Goal: Task Accomplishment & Management: Use online tool/utility

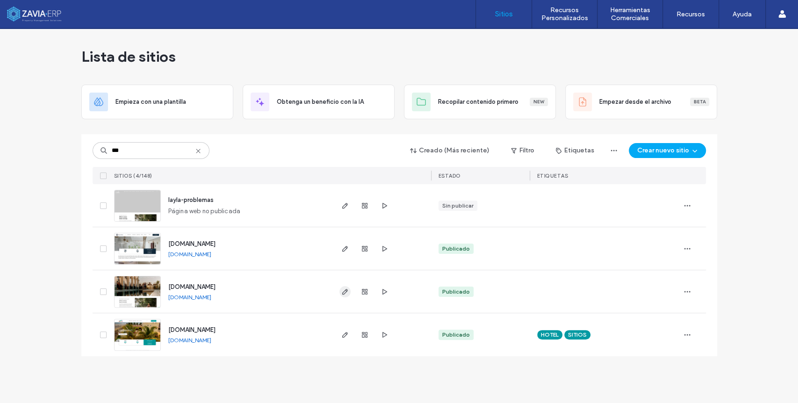
type input "***"
click at [345, 291] on icon "button" at bounding box center [344, 291] width 7 height 7
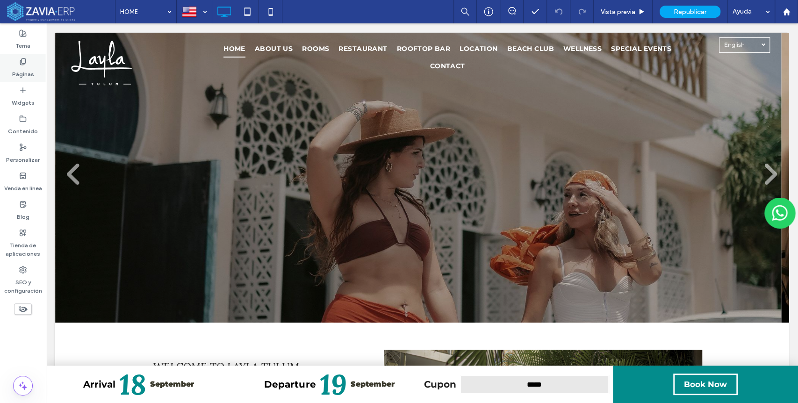
click at [20, 57] on div "Páginas" at bounding box center [23, 68] width 46 height 29
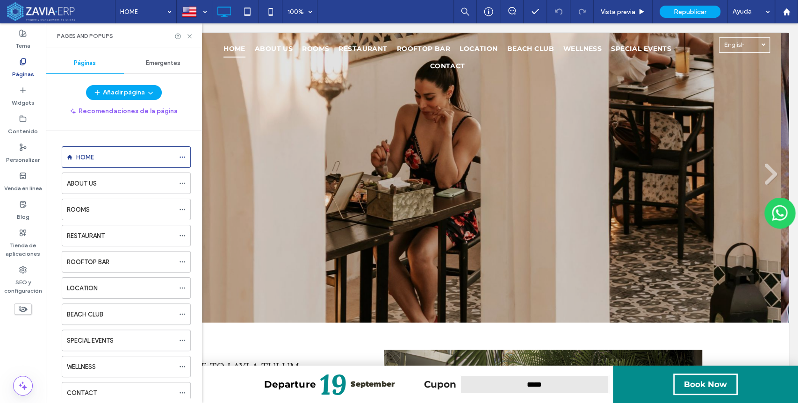
click at [171, 57] on div "Emergentes" at bounding box center [163, 63] width 78 height 21
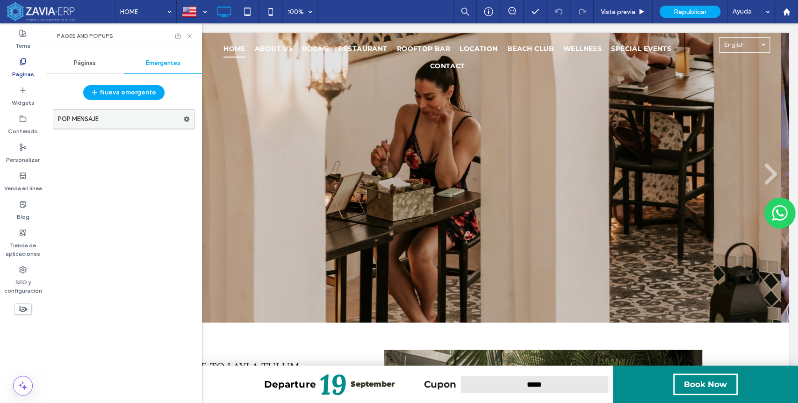
click at [75, 114] on label "POP MENSAJE" at bounding box center [120, 119] width 125 height 19
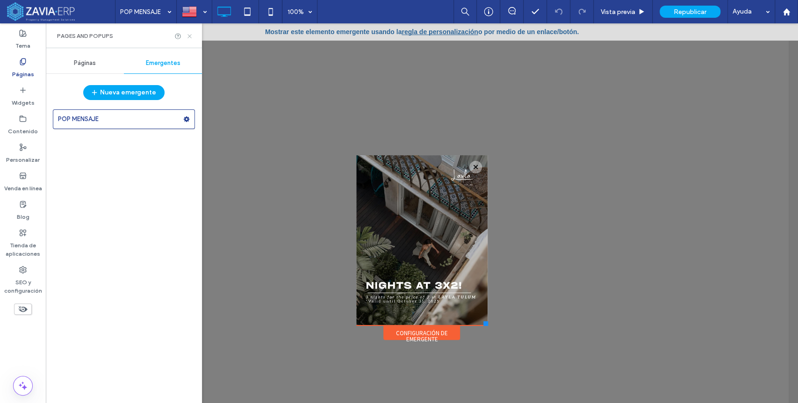
click at [190, 36] on use at bounding box center [189, 36] width 4 height 4
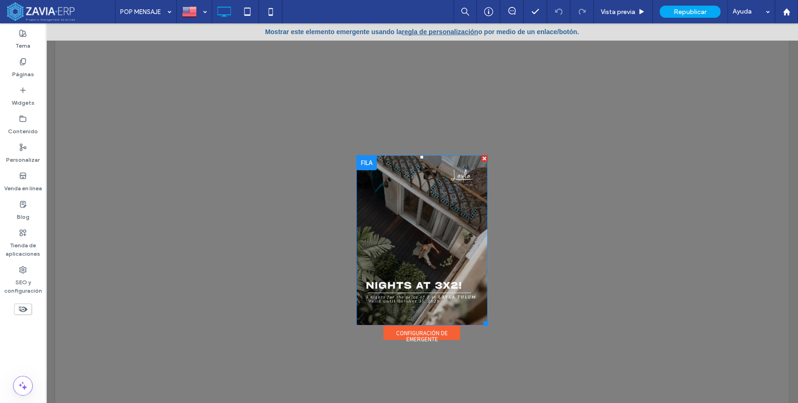
click at [428, 259] on img at bounding box center [421, 240] width 131 height 170
click at [430, 244] on img at bounding box center [421, 240] width 131 height 170
click at [26, 66] on label "Páginas" at bounding box center [23, 71] width 22 height 13
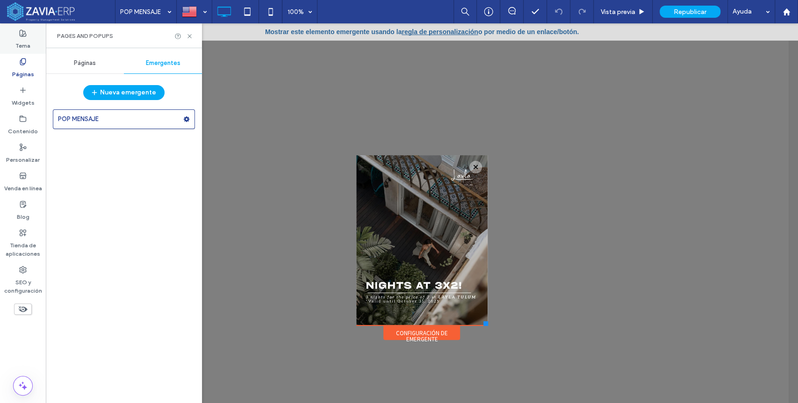
click at [19, 45] on label "Tema" at bounding box center [22, 43] width 15 height 13
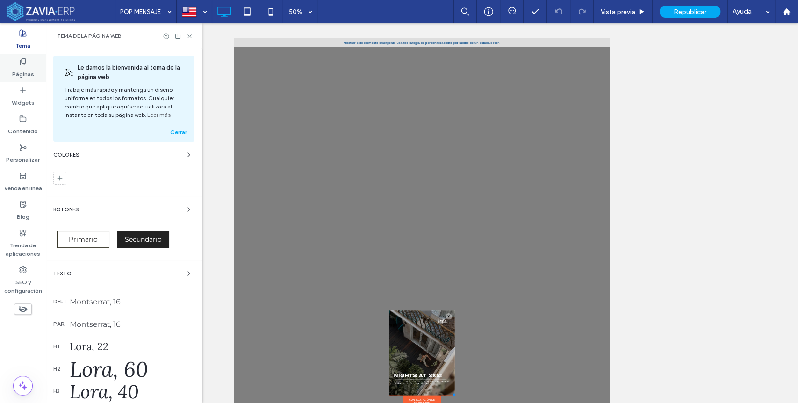
click at [24, 66] on label "Páginas" at bounding box center [23, 71] width 22 height 13
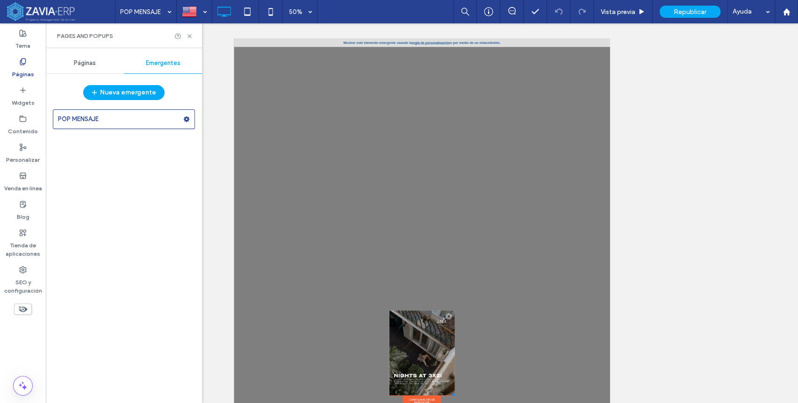
click at [79, 64] on span "Páginas" at bounding box center [85, 62] width 22 height 7
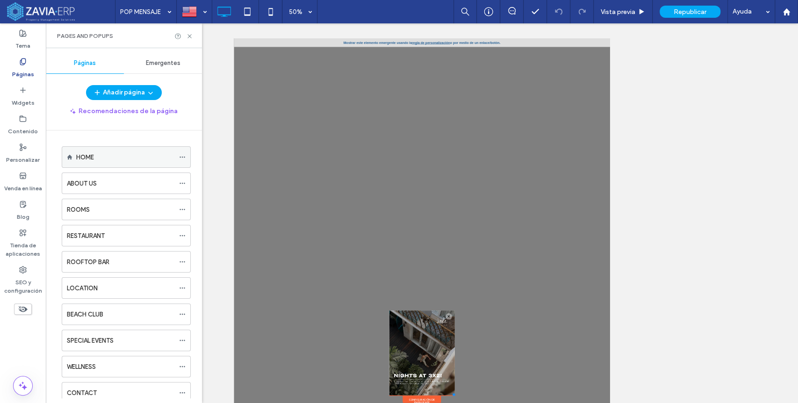
click at [106, 157] on div "HOME" at bounding box center [125, 157] width 98 height 10
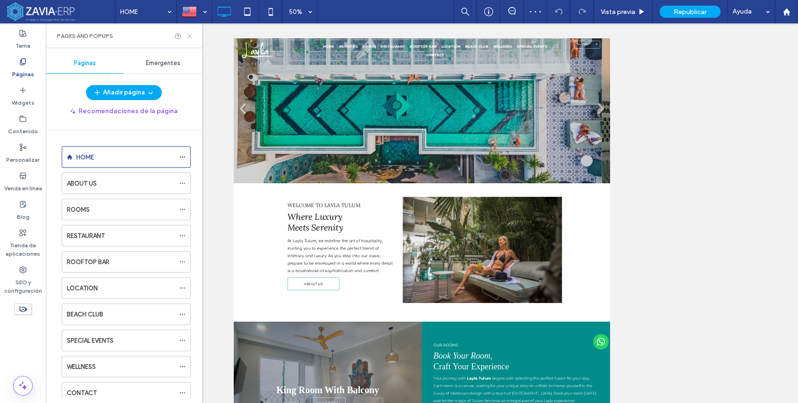
click at [187, 34] on icon at bounding box center [189, 36] width 7 height 7
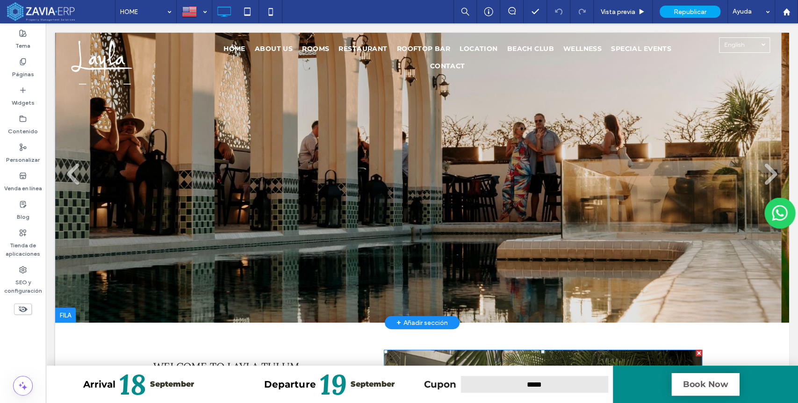
click at [711, 384] on button "Book Now" at bounding box center [705, 384] width 68 height 22
click at [715, 389] on button "Book Now" at bounding box center [705, 384] width 68 height 22
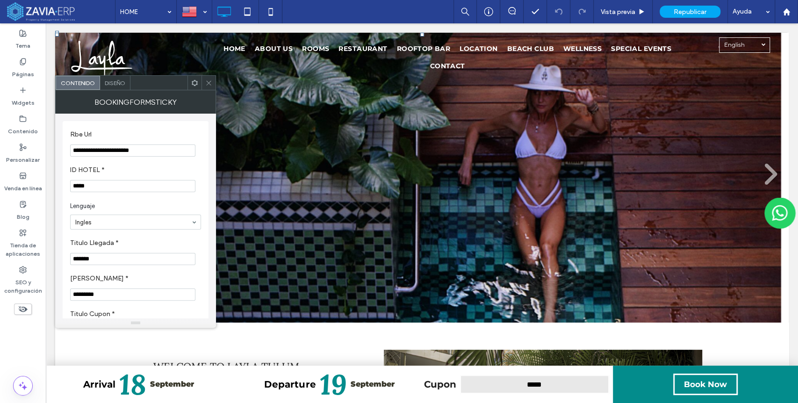
click at [112, 78] on div "Diseño" at bounding box center [115, 83] width 30 height 14
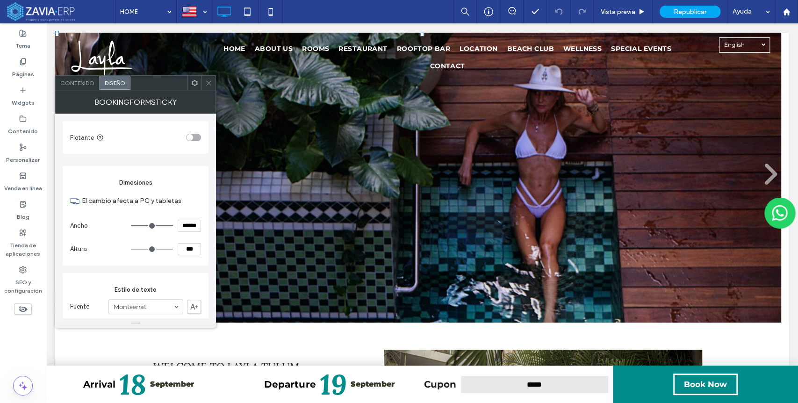
scroll to position [208, 0]
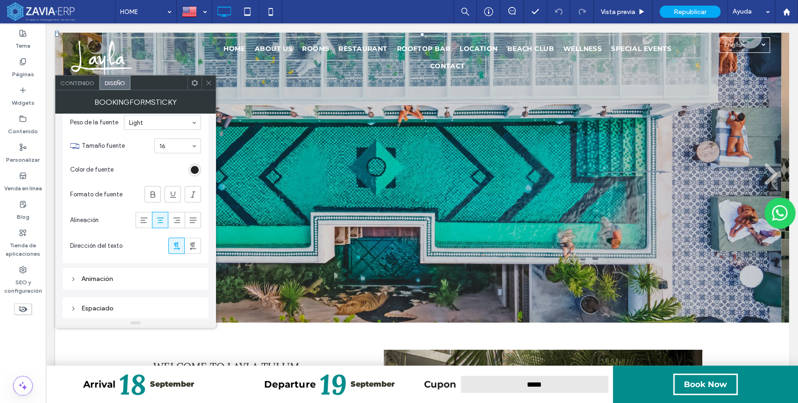
click at [81, 83] on span "Contenido" at bounding box center [77, 82] width 34 height 7
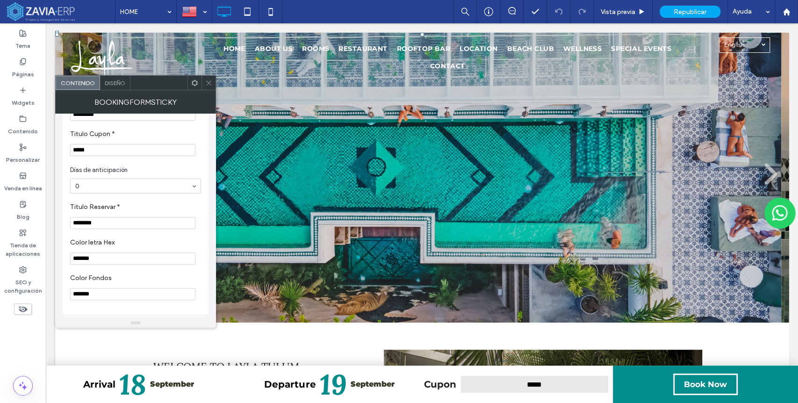
scroll to position [187, 0]
click at [211, 79] on icon at bounding box center [208, 82] width 7 height 7
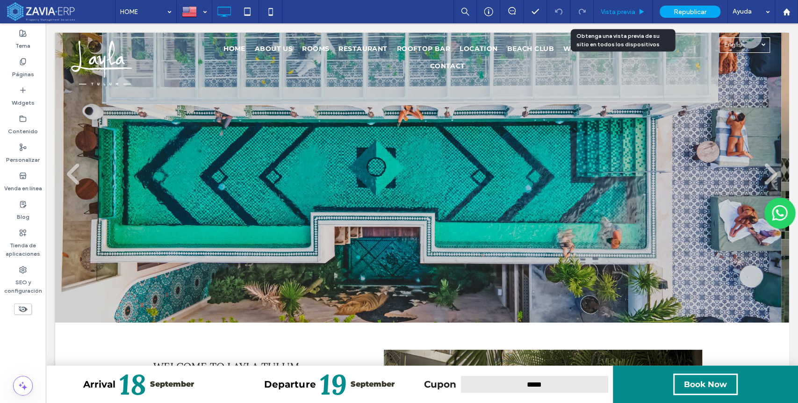
drag, startPoint x: 622, startPoint y: 12, endPoint x: 589, endPoint y: 62, distance: 60.3
click at [622, 12] on span "Vista previa" at bounding box center [618, 12] width 35 height 8
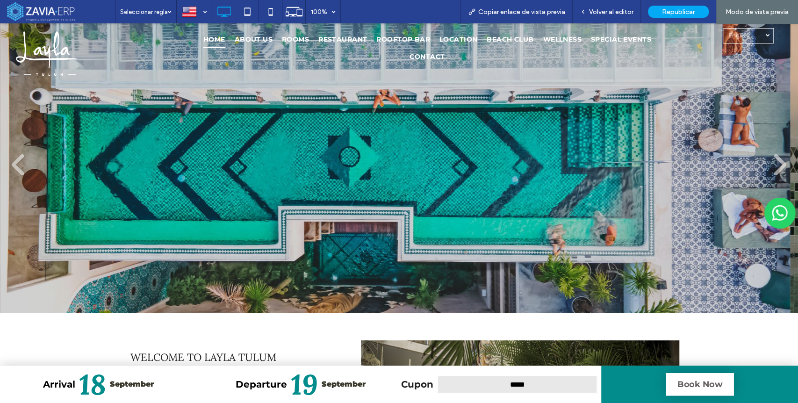
click at [697, 385] on button "Book Now" at bounding box center [700, 384] width 68 height 22
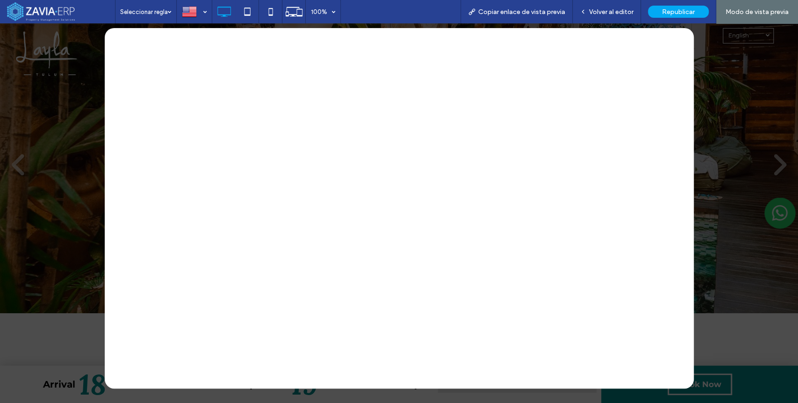
click at [729, 102] on div at bounding box center [399, 213] width 798 height 380
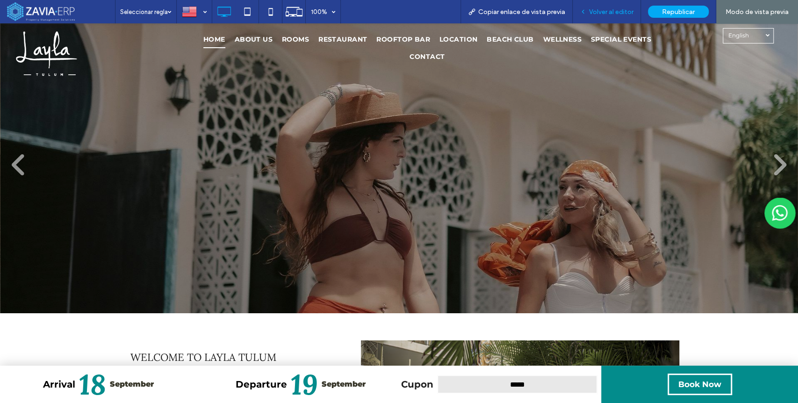
click at [628, 17] on div "Volver al editor" at bounding box center [607, 11] width 68 height 23
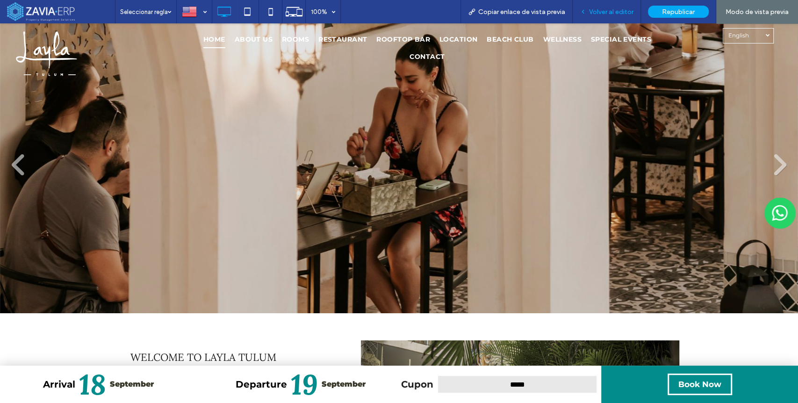
click at [617, 11] on span "Volver al editor" at bounding box center [611, 12] width 44 height 8
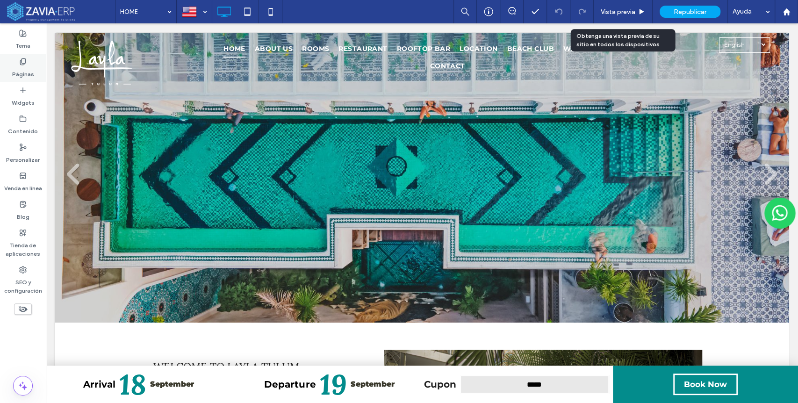
click at [15, 63] on div "Páginas" at bounding box center [23, 68] width 46 height 29
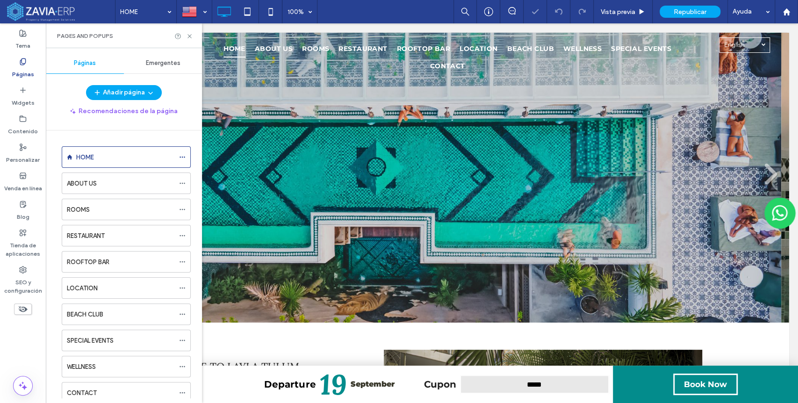
click at [146, 60] on span "Emergentes" at bounding box center [163, 62] width 35 height 7
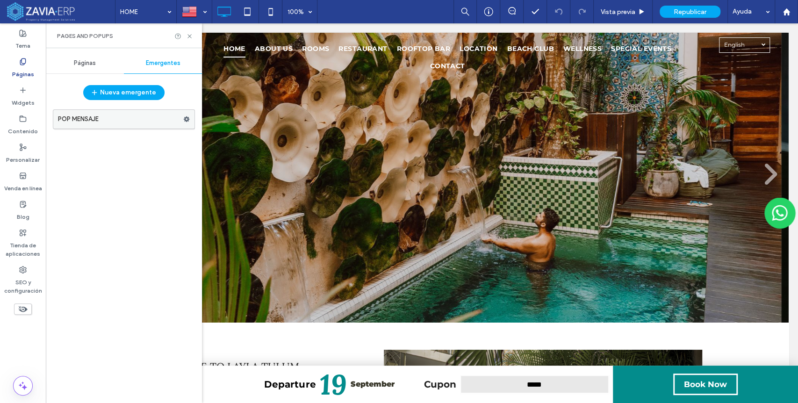
click at [90, 122] on label "POP MENSAJE" at bounding box center [120, 119] width 125 height 19
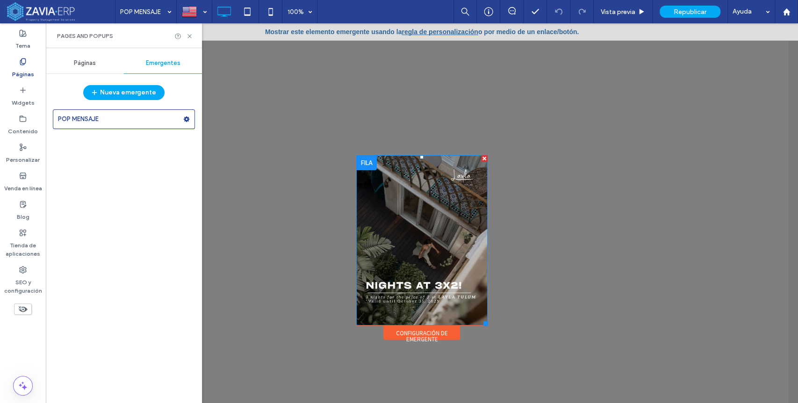
click at [428, 219] on img at bounding box center [421, 240] width 131 height 170
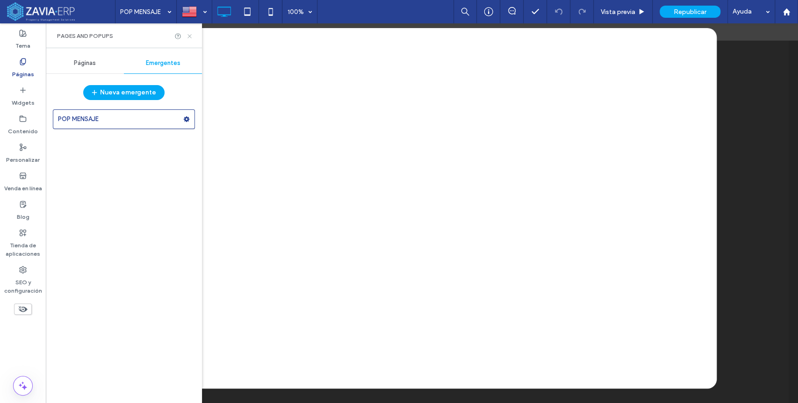
click at [191, 36] on icon at bounding box center [189, 36] width 7 height 7
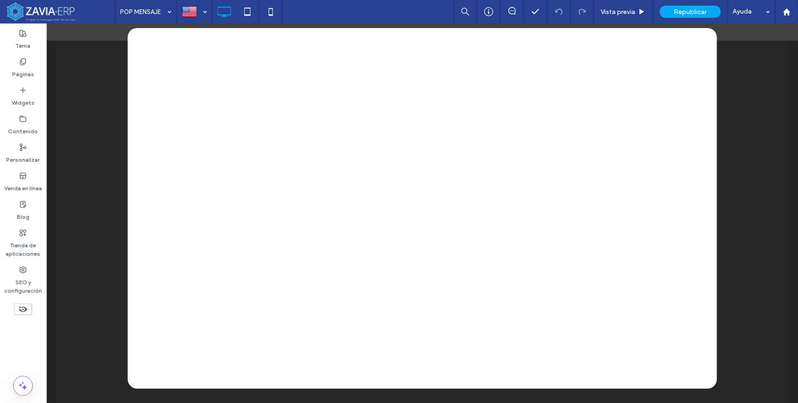
click at [723, 62] on div at bounding box center [422, 213] width 752 height 380
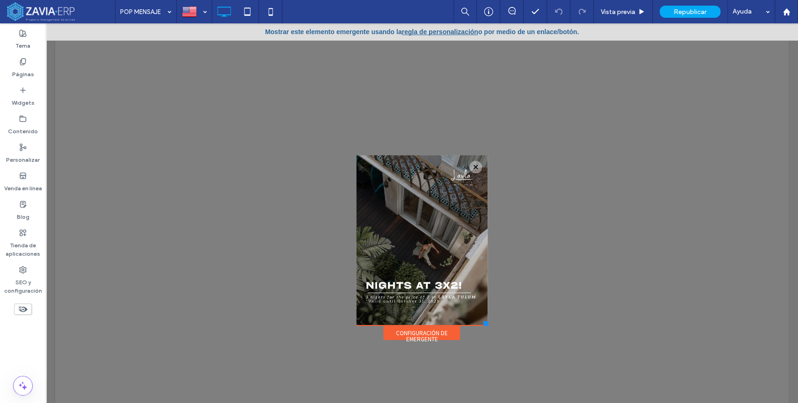
click at [430, 29] on link "regla de personalización" at bounding box center [440, 31] width 76 height 7
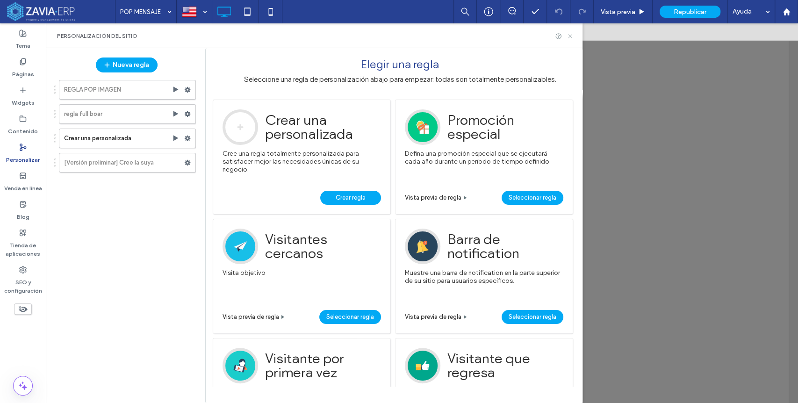
click at [568, 36] on icon at bounding box center [570, 36] width 7 height 7
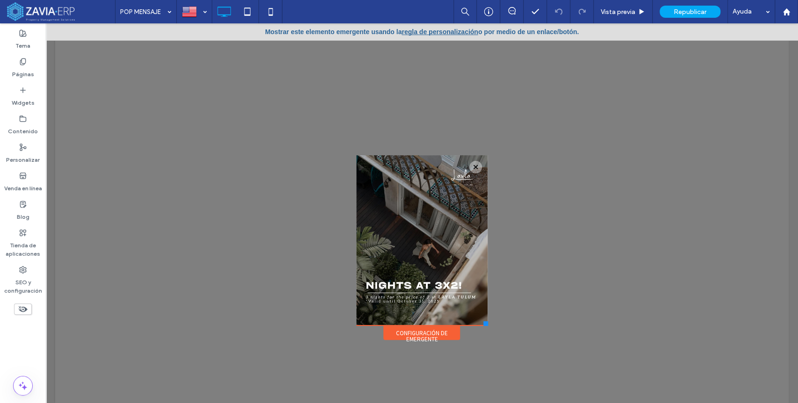
click at [460, 32] on link "regla de personalización" at bounding box center [440, 31] width 76 height 7
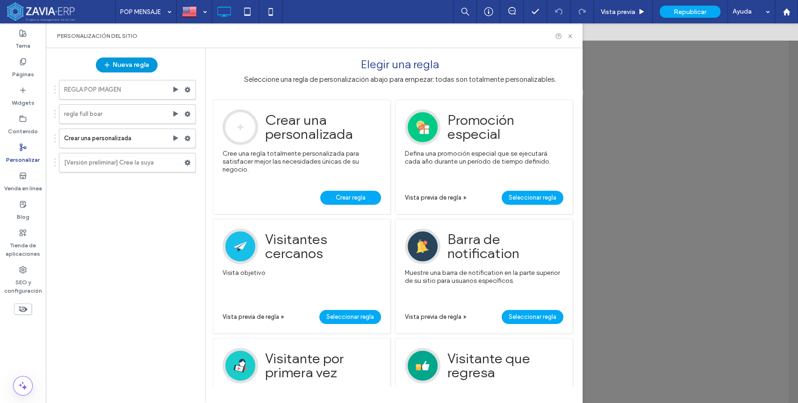
click at [116, 62] on button "Nueva regla" at bounding box center [127, 64] width 62 height 15
click at [359, 197] on span "Crear regla" at bounding box center [351, 198] width 30 height 14
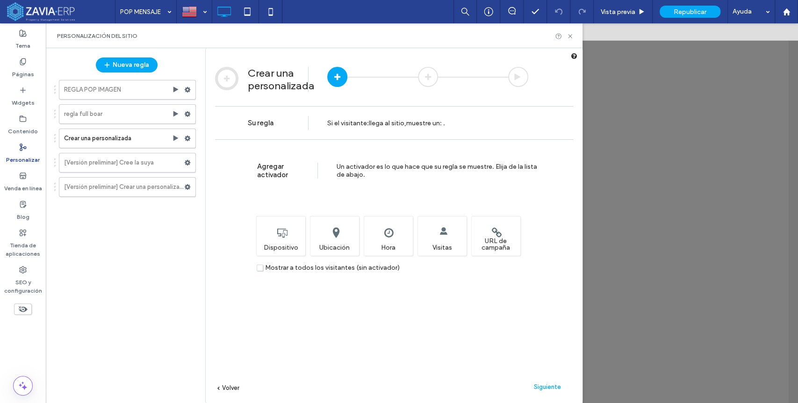
click at [262, 266] on label "Mostrar a todos los visitantes (sin activador)" at bounding box center [328, 267] width 143 height 7
click at [546, 387] on span "Siguiente" at bounding box center [547, 386] width 27 height 7
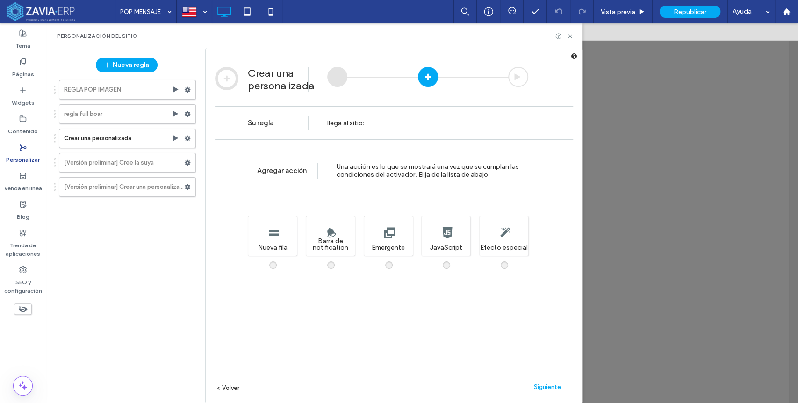
click at [393, 263] on div "Agregar acción Una acción es lo que se mostrará una vez que se cumplan las cond…" at bounding box center [394, 285] width 377 height 292
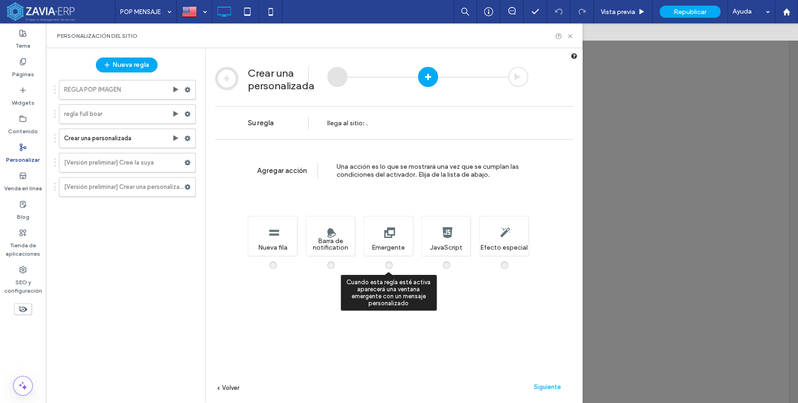
click at [395, 260] on span at bounding box center [395, 260] width 0 height 0
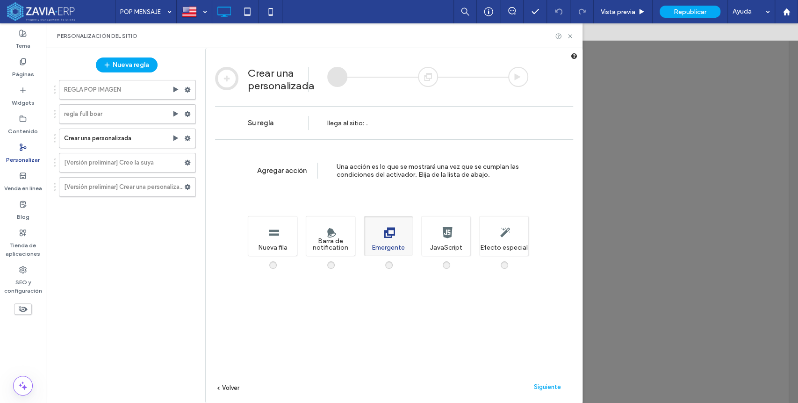
click at [550, 392] on div "Siguiente" at bounding box center [547, 387] width 51 height 14
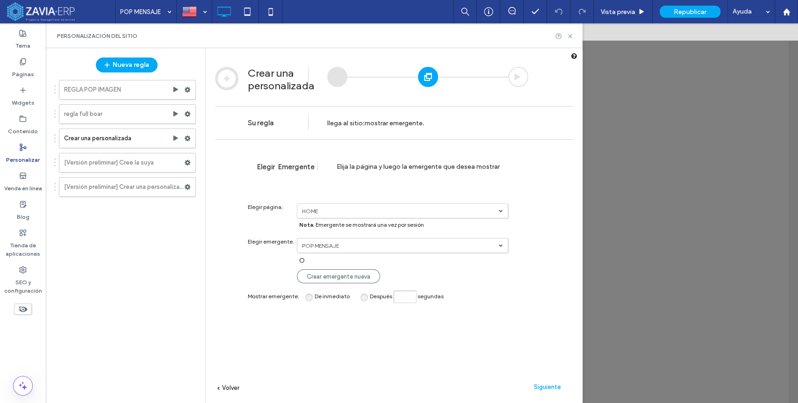
click at [309, 243] on label "POP MENSAJE" at bounding box center [400, 245] width 196 height 7
click at [349, 278] on span "Crear emergente nueva" at bounding box center [339, 276] width 64 height 7
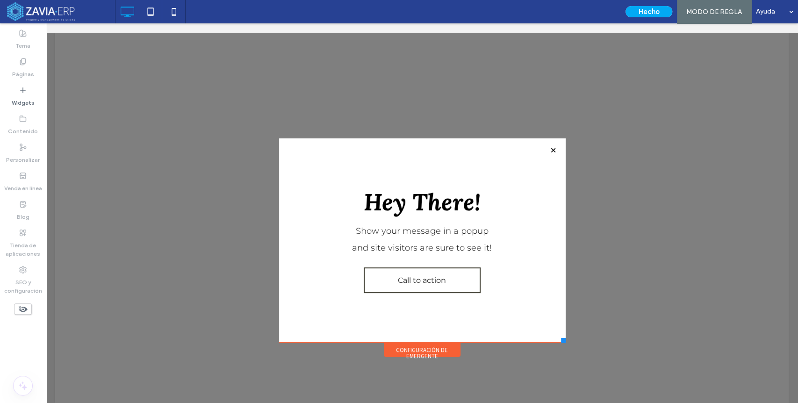
click at [549, 143] on div "Hey There! Show your message in a popup and site visitors are sure to see it! C…" at bounding box center [422, 240] width 286 height 204
click at [547, 150] on div at bounding box center [553, 150] width 13 height 13
click at [653, 11] on button "Hecho" at bounding box center [648, 11] width 47 height 11
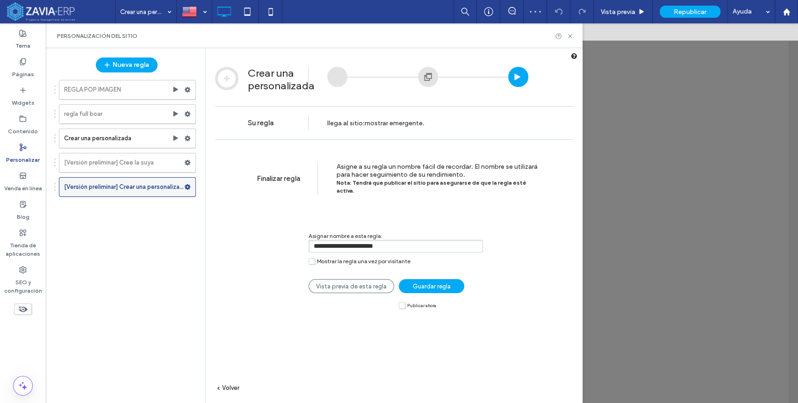
click at [187, 187] on icon at bounding box center [187, 187] width 7 height 7
click at [232, 222] on span "Eliminar" at bounding box center [229, 223] width 23 height 8
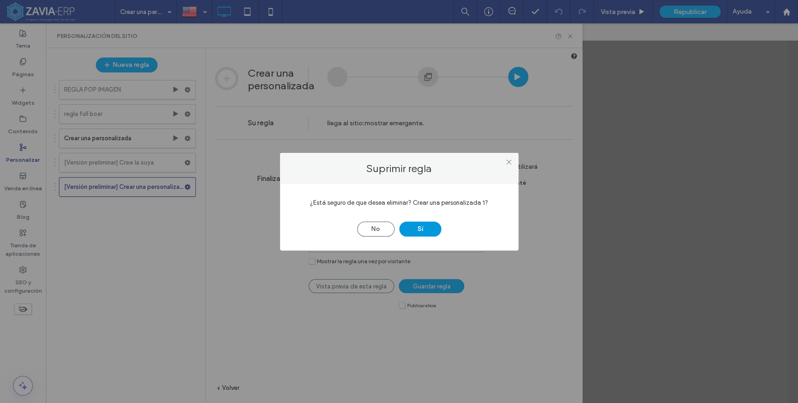
click at [418, 230] on button "Sí" at bounding box center [420, 229] width 42 height 15
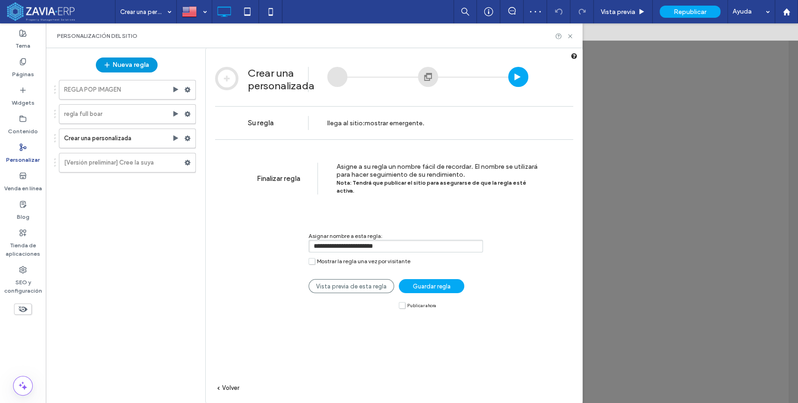
click at [133, 67] on button "Nueva regla" at bounding box center [127, 64] width 62 height 15
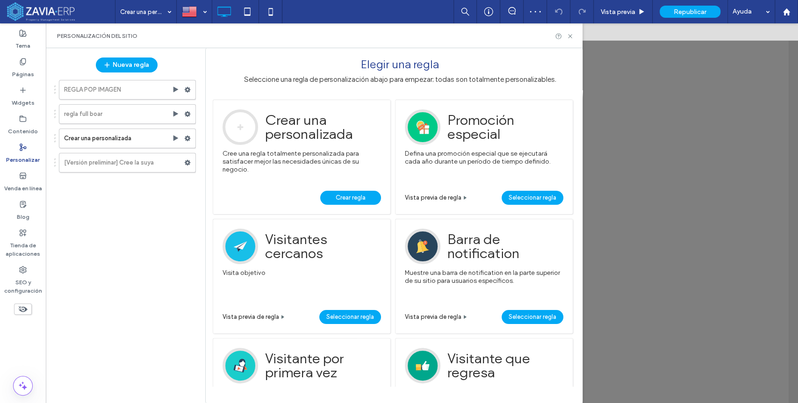
click at [360, 200] on span "Crear regla" at bounding box center [351, 198] width 30 height 14
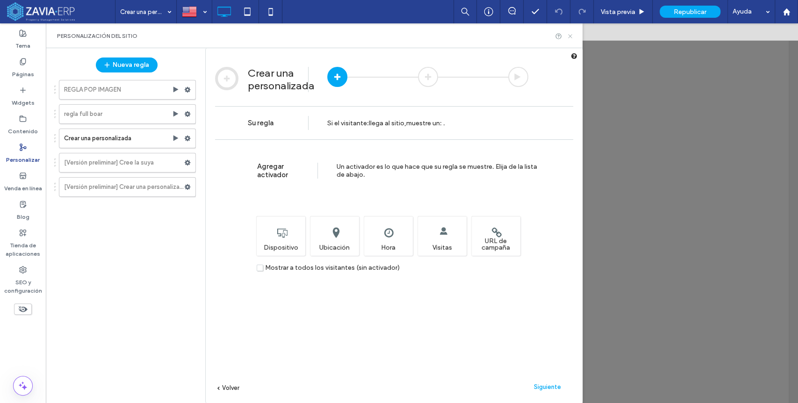
click at [571, 34] on icon at bounding box center [570, 36] width 7 height 7
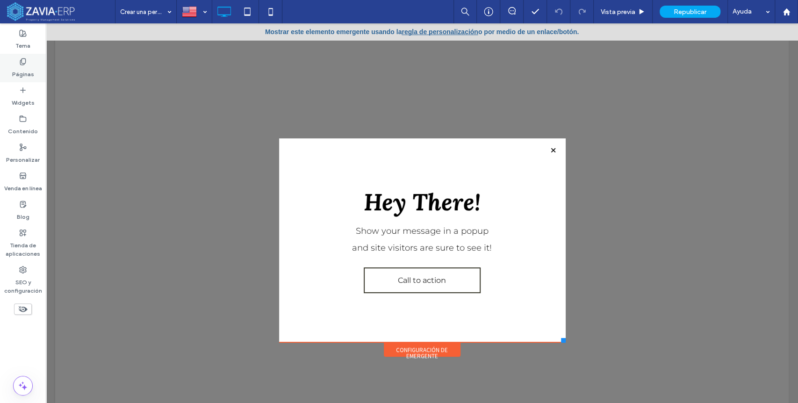
click at [39, 70] on div "Páginas" at bounding box center [23, 68] width 46 height 29
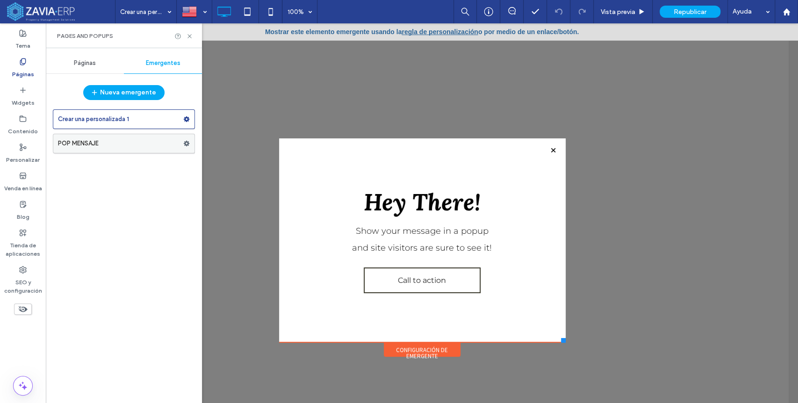
click at [108, 143] on label "POP MENSAJE" at bounding box center [120, 143] width 125 height 19
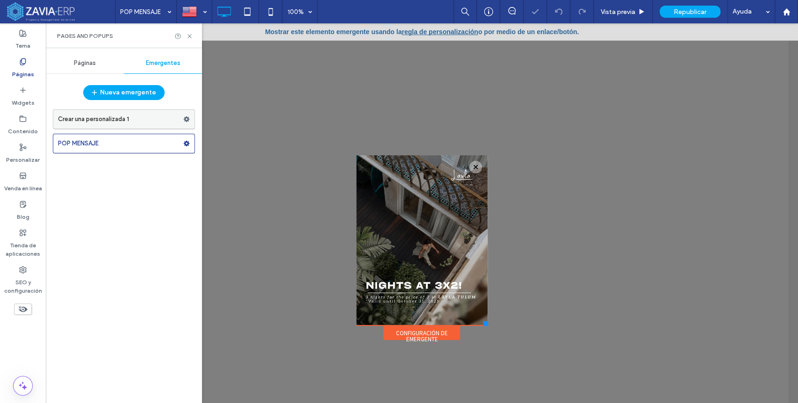
click at [172, 123] on label "Crear una personalizada 1" at bounding box center [120, 119] width 125 height 19
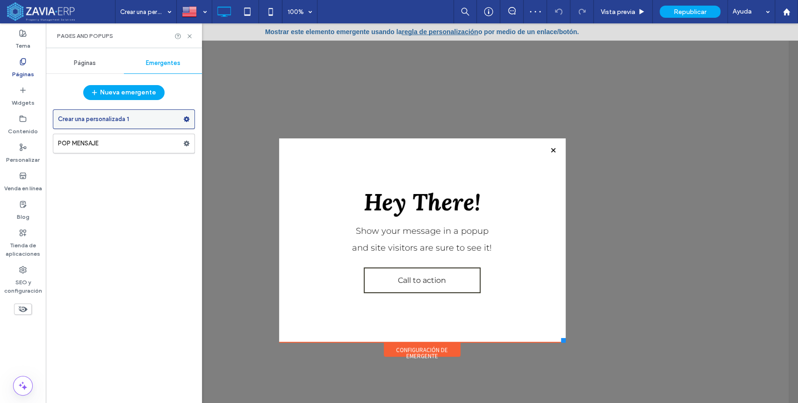
click at [187, 121] on use at bounding box center [187, 119] width 6 height 6
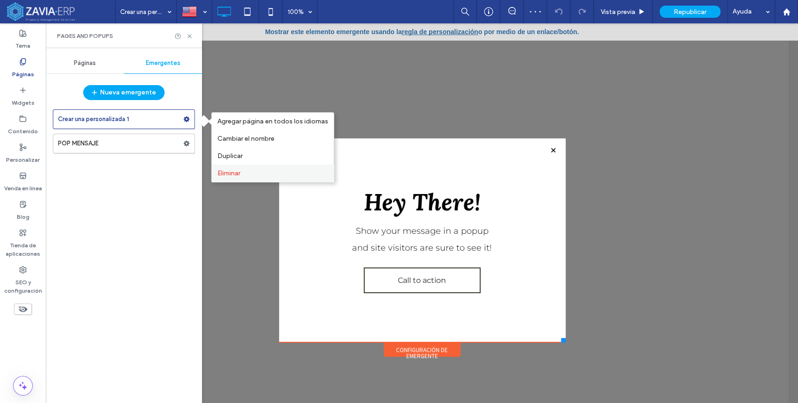
click at [229, 170] on span "Eliminar" at bounding box center [228, 173] width 23 height 8
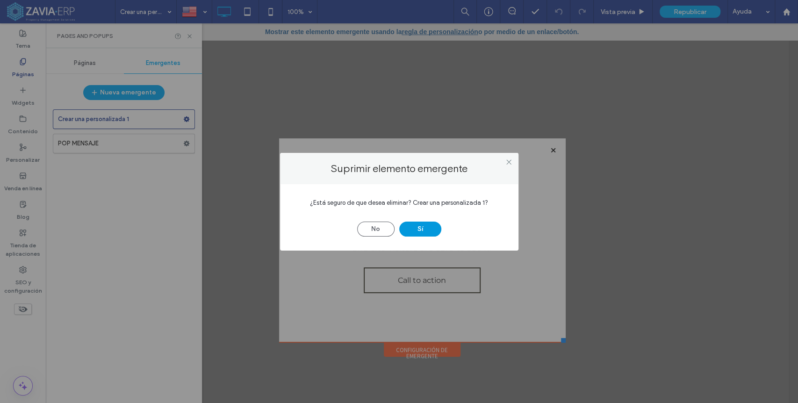
click at [426, 233] on button "Sí" at bounding box center [420, 229] width 42 height 15
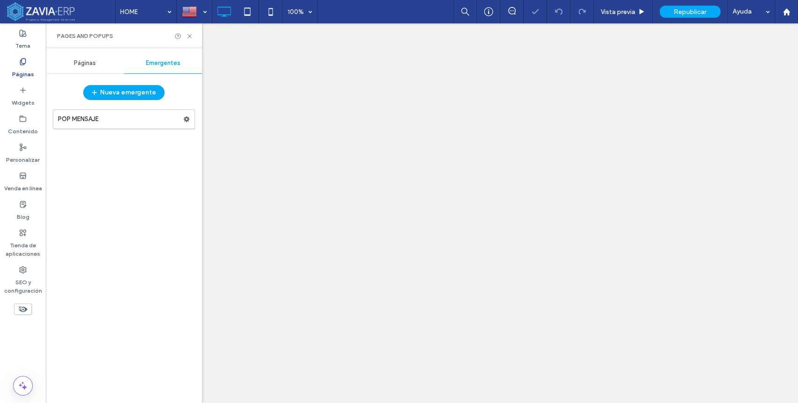
click at [115, 124] on div at bounding box center [399, 201] width 798 height 403
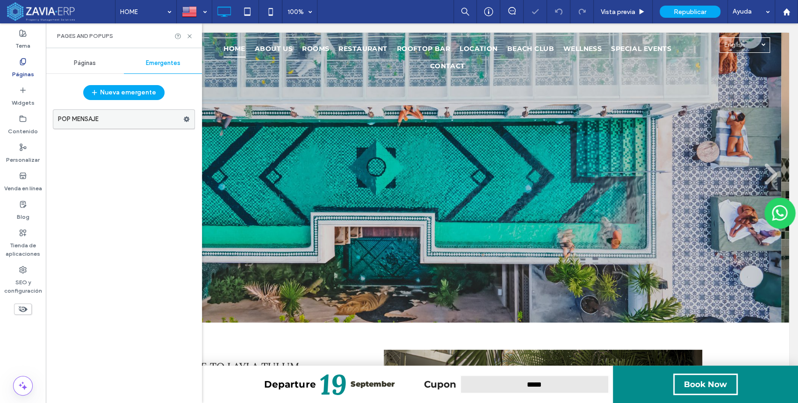
click at [132, 121] on label "POP MENSAJE" at bounding box center [120, 119] width 125 height 19
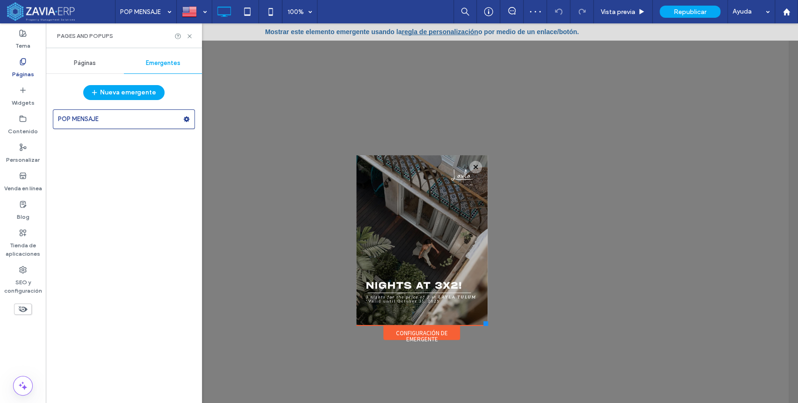
click at [425, 33] on link "regla de personalización" at bounding box center [440, 31] width 76 height 7
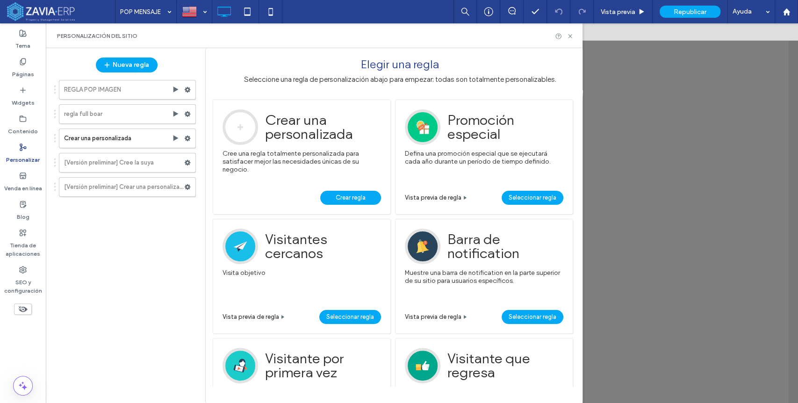
click at [358, 188] on div "Ejemplo Utilice nuestra lista de activadores y acciones para crear su propia ex…" at bounding box center [302, 157] width 178 height 115
click at [357, 197] on span "Crear regla" at bounding box center [351, 198] width 30 height 14
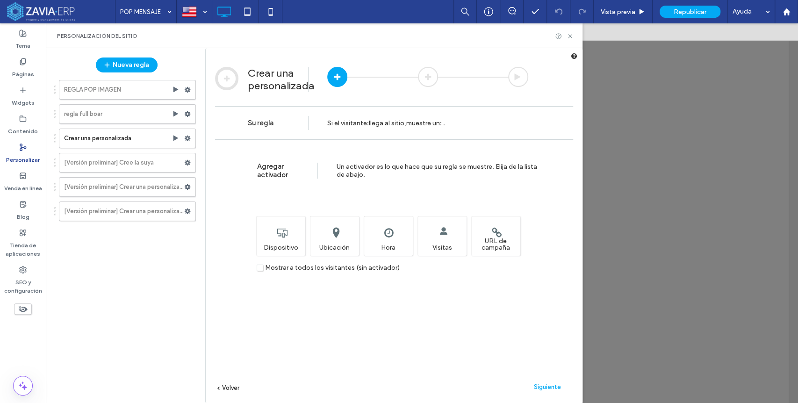
click at [258, 268] on label "Mostrar a todos los visitantes (sin activador)" at bounding box center [328, 267] width 143 height 7
click at [542, 387] on span "Siguiente" at bounding box center [547, 386] width 27 height 7
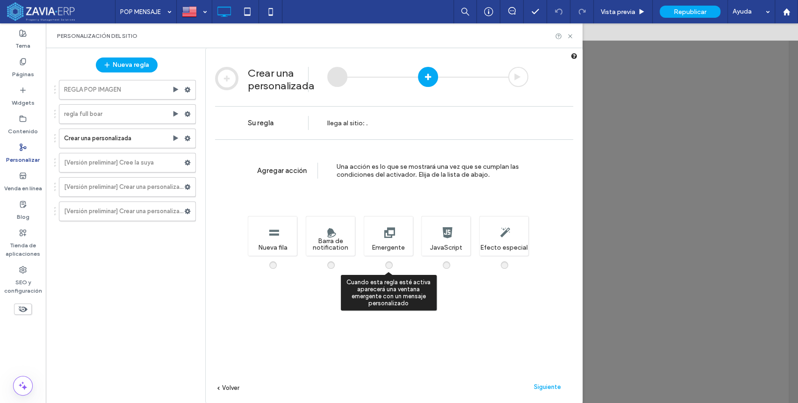
click at [395, 260] on span at bounding box center [395, 260] width 0 height 0
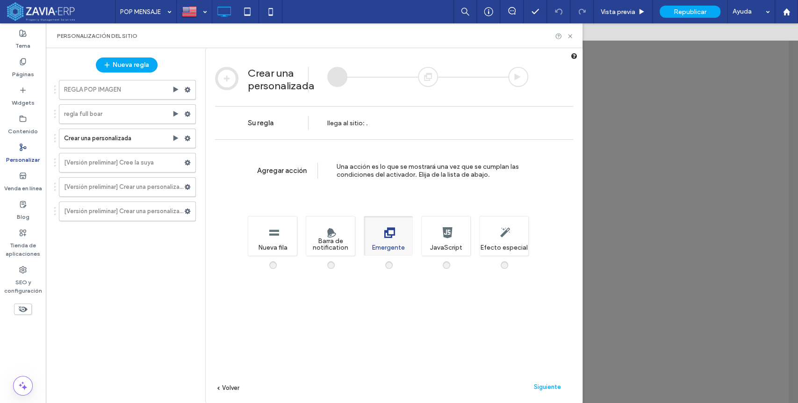
click at [550, 387] on span "Siguiente" at bounding box center [547, 386] width 27 height 7
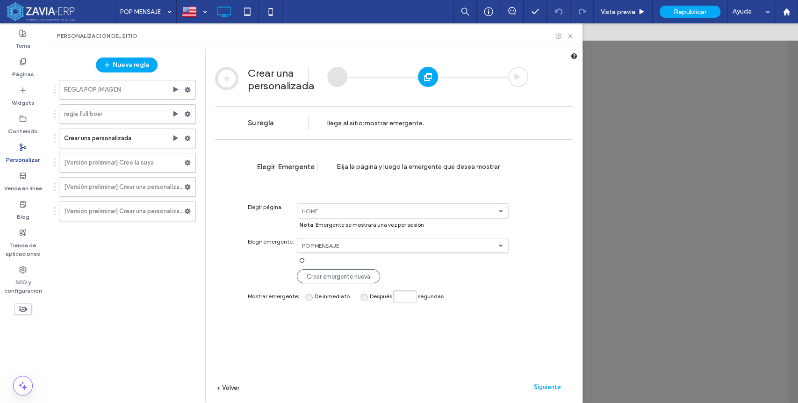
click at [552, 387] on span "Siguiente" at bounding box center [547, 386] width 27 height 7
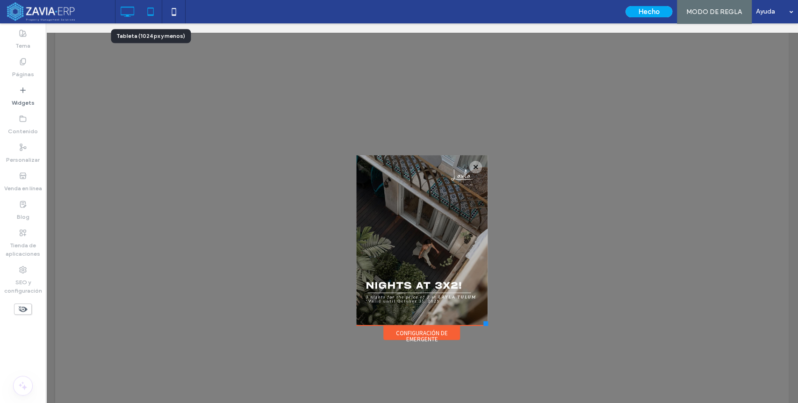
click at [153, 16] on icon at bounding box center [150, 11] width 19 height 19
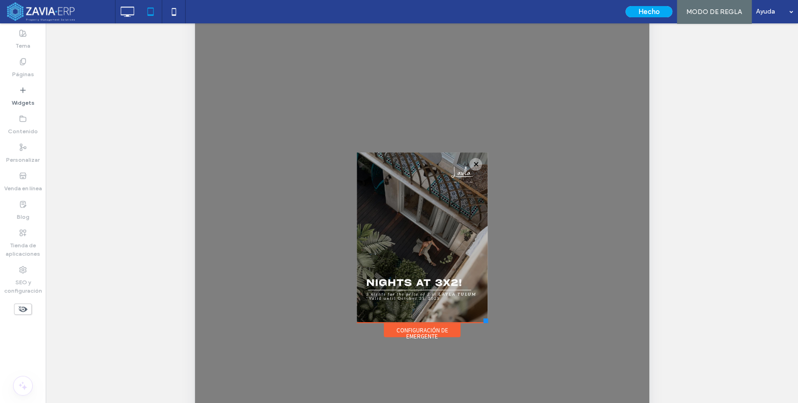
scroll to position [104, 0]
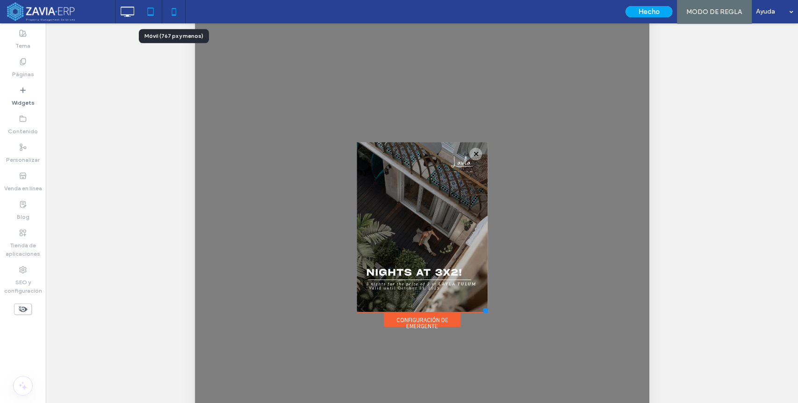
click at [171, 10] on icon at bounding box center [174, 11] width 19 height 19
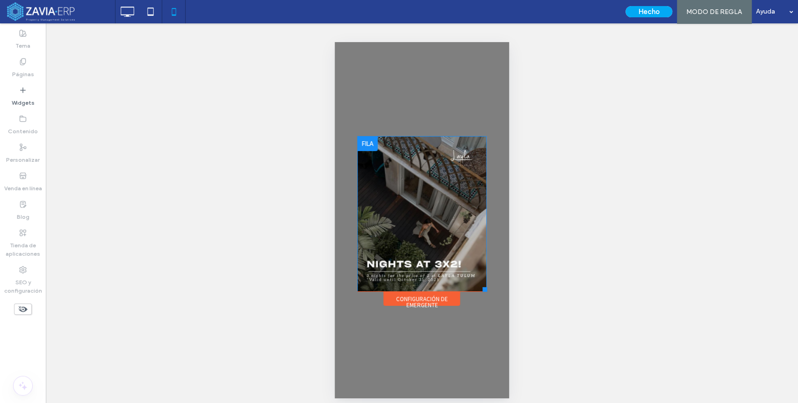
scroll to position [0, 0]
click at [663, 12] on button "Hecho" at bounding box center [648, 11] width 47 height 11
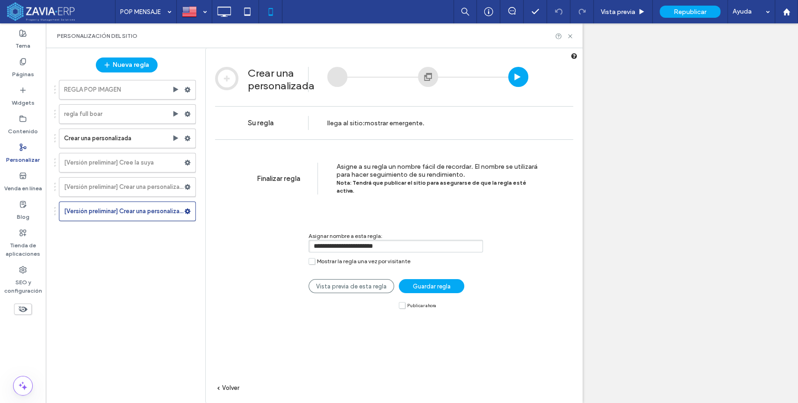
drag, startPoint x: 423, startPoint y: 235, endPoint x: 270, endPoint y: 233, distance: 152.4
click at [270, 233] on div "**********" at bounding box center [388, 244] width 280 height 52
type input "**********"
click at [402, 302] on label "Publicar ahora" at bounding box center [417, 305] width 37 height 7
click at [430, 283] on span "Guardar regla" at bounding box center [432, 286] width 38 height 7
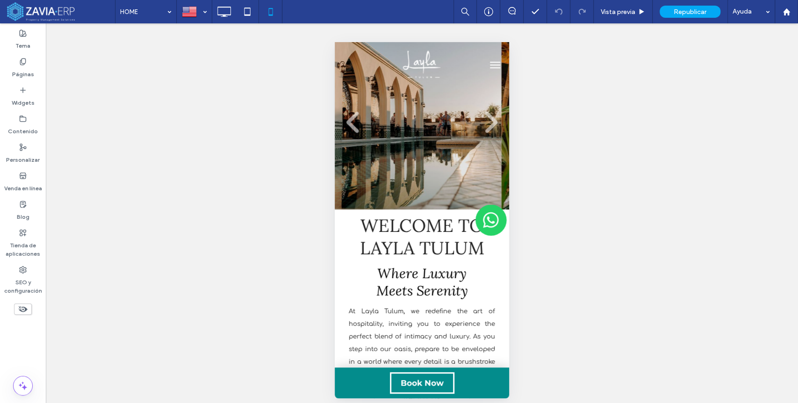
click at [226, 14] on icon at bounding box center [224, 11] width 19 height 19
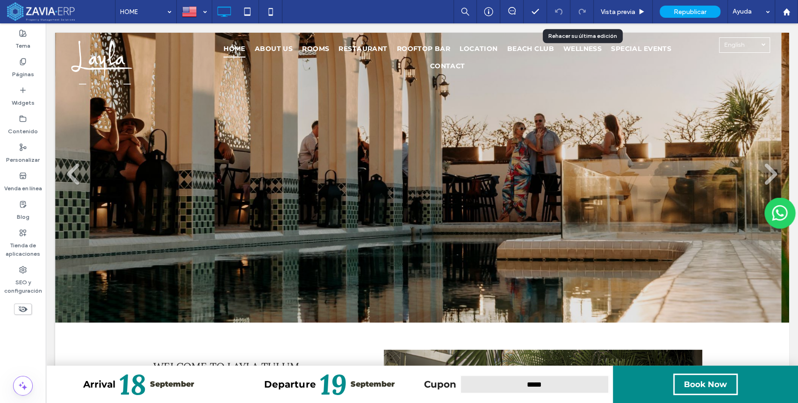
click at [696, 11] on span "Republicar" at bounding box center [690, 12] width 33 height 8
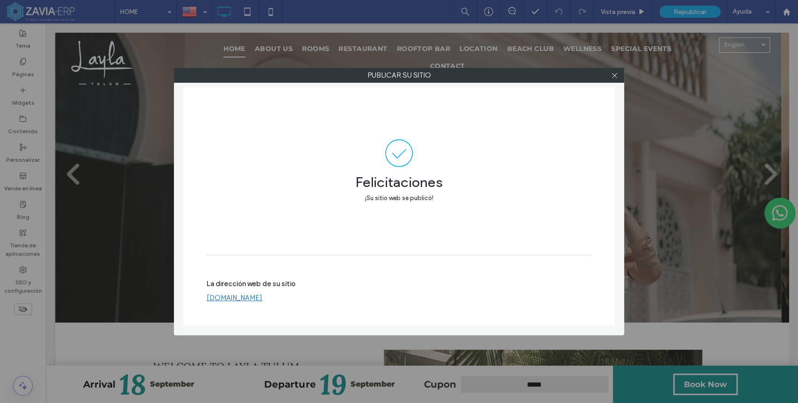
click at [455, 101] on div "Felicitaciones ¡Su sitio web se publicó!" at bounding box center [399, 170] width 385 height 167
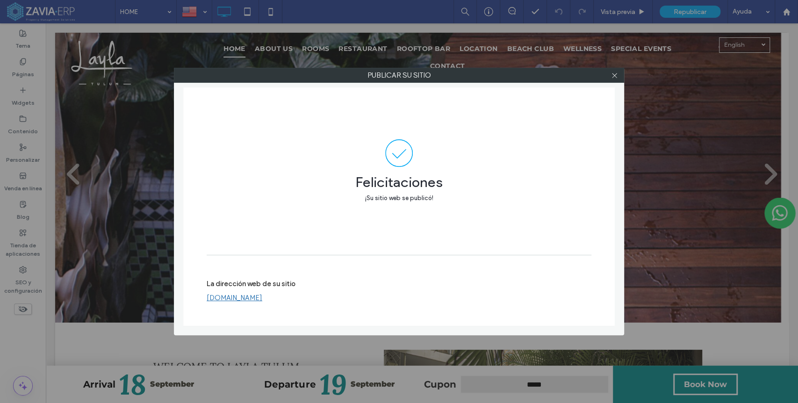
click at [610, 76] on div at bounding box center [614, 75] width 14 height 14
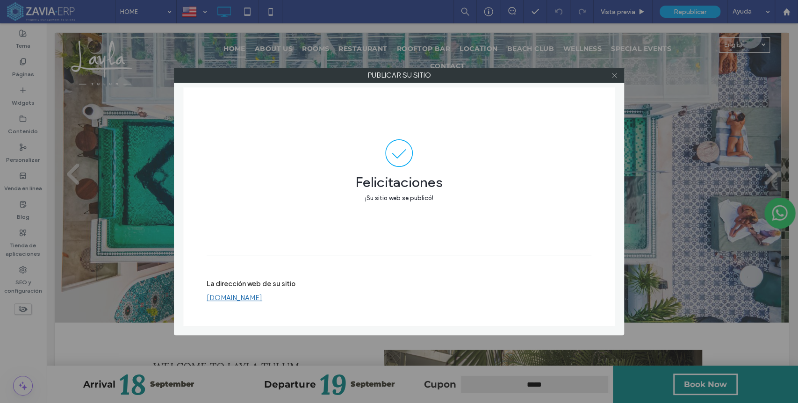
click at [613, 76] on icon at bounding box center [614, 75] width 7 height 7
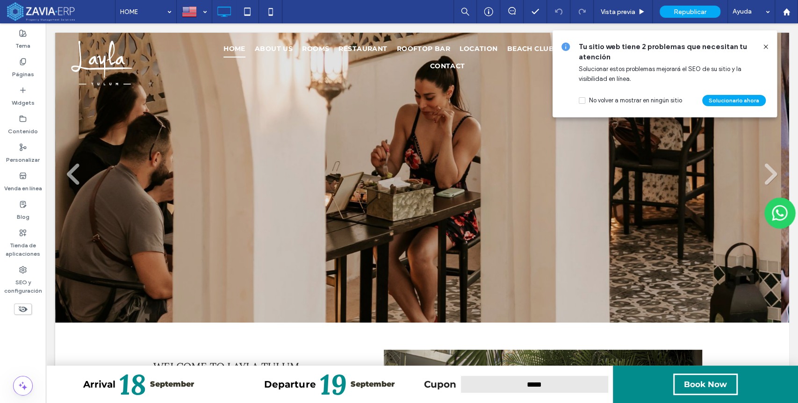
click at [767, 44] on icon at bounding box center [765, 46] width 7 height 7
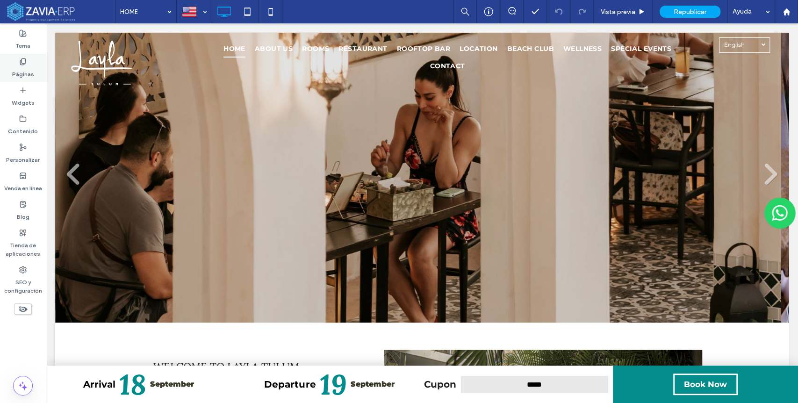
click at [25, 64] on icon at bounding box center [22, 61] width 7 height 7
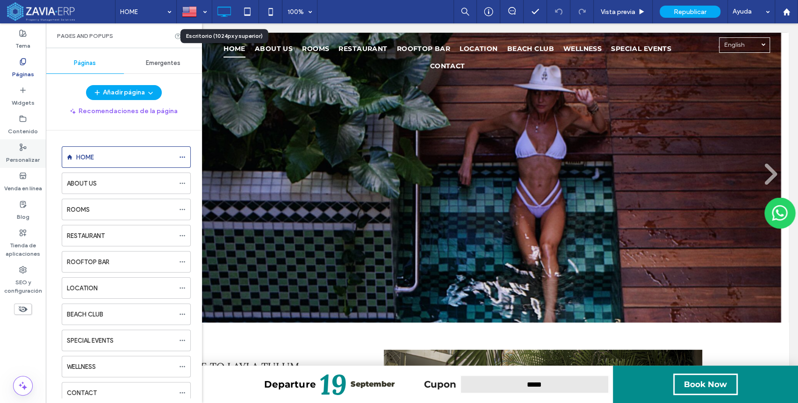
click at [28, 148] on div "Personalizar" at bounding box center [23, 153] width 46 height 29
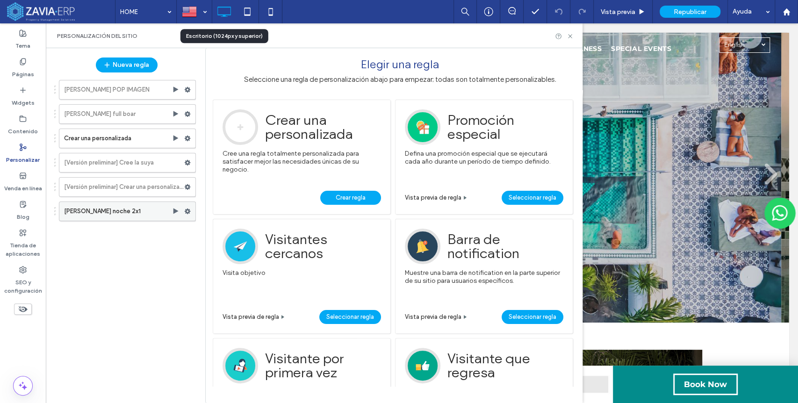
click at [124, 210] on label "[PERSON_NAME] noche 2x1" at bounding box center [118, 211] width 108 height 19
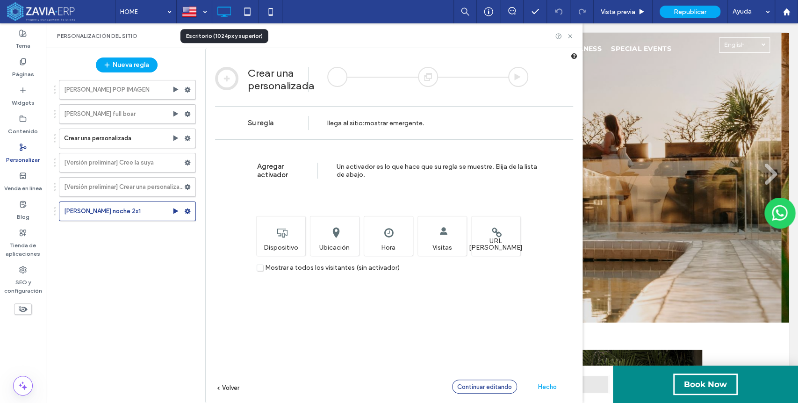
click at [505, 389] on span "Continuar editando" at bounding box center [484, 386] width 55 height 7
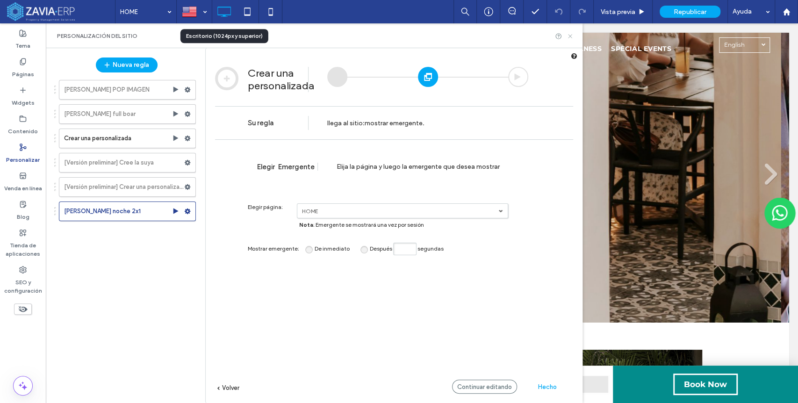
click at [569, 33] on icon at bounding box center [570, 36] width 7 height 7
